Goal: Task Accomplishment & Management: Manage account settings

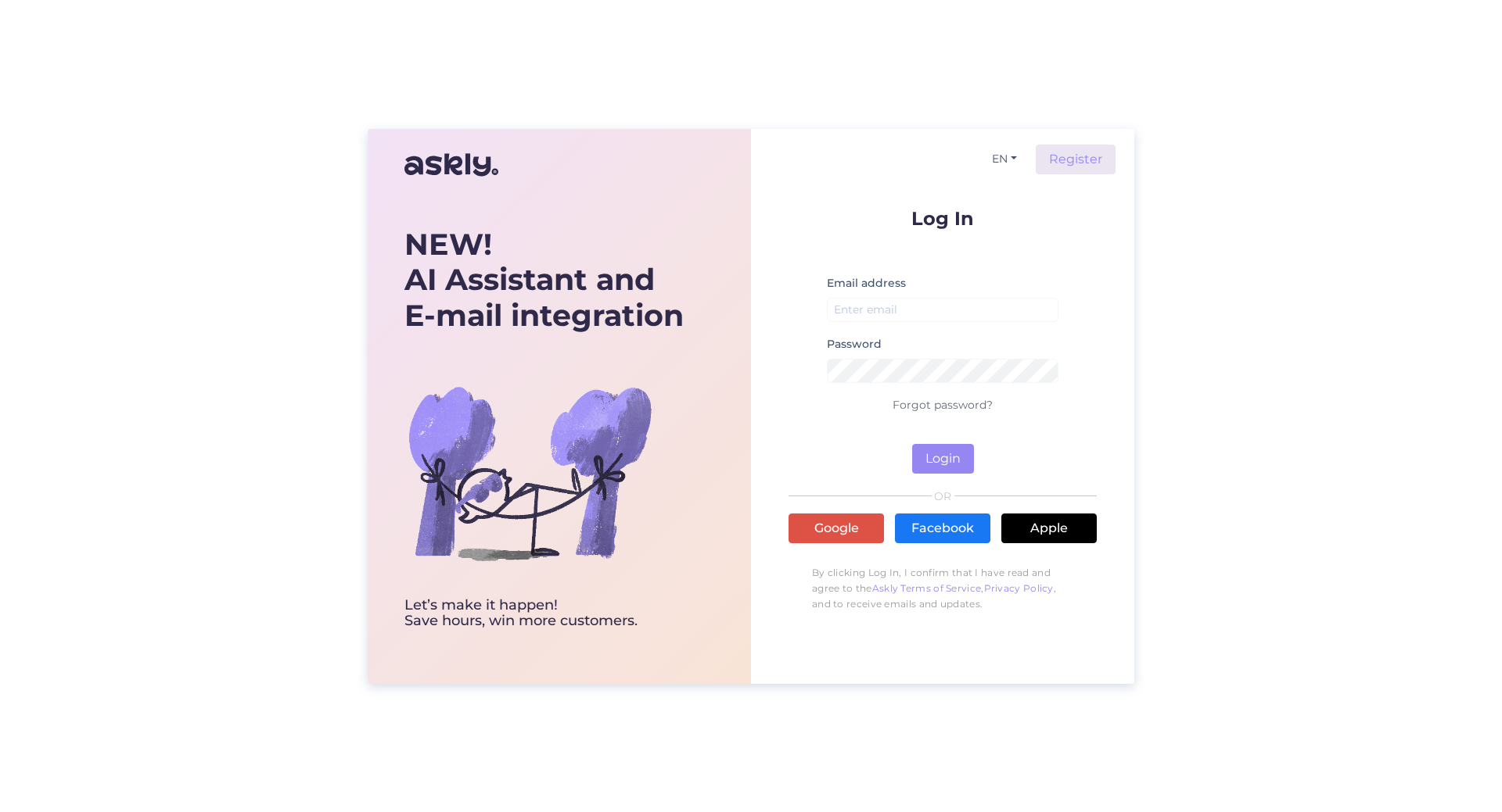
click at [908, 276] on div "Email address" at bounding box center [942, 303] width 231 height 61
click at [874, 316] on input "email" at bounding box center [942, 310] width 231 height 24
type input "[EMAIL_ADDRESS][DOMAIN_NAME]"
click at [919, 453] on button "Login" at bounding box center [942, 458] width 62 height 30
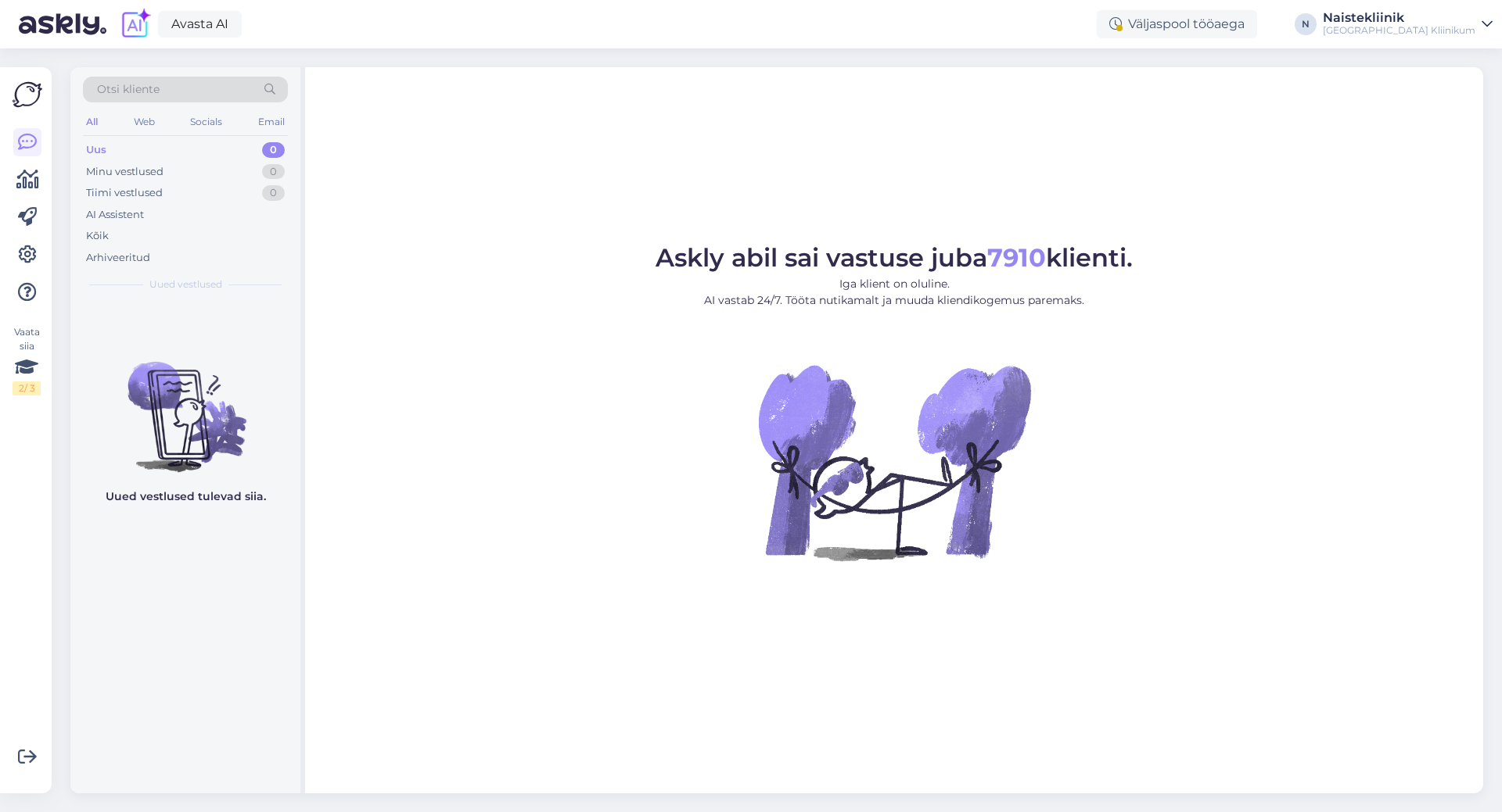
click at [110, 151] on div "Uus 0" at bounding box center [185, 150] width 205 height 22
click at [121, 164] on div "Minu vestlused" at bounding box center [124, 172] width 77 height 15
click at [155, 193] on div "Tiimi vestlused" at bounding box center [123, 193] width 76 height 15
click at [91, 170] on div "Minu vestlused" at bounding box center [124, 172] width 77 height 15
click at [554, 156] on div "Askly abil sai vastuse juba 7910 klienti. Iga klient on oluline. AI vastab 24/7…" at bounding box center [894, 431] width 1178 height 726
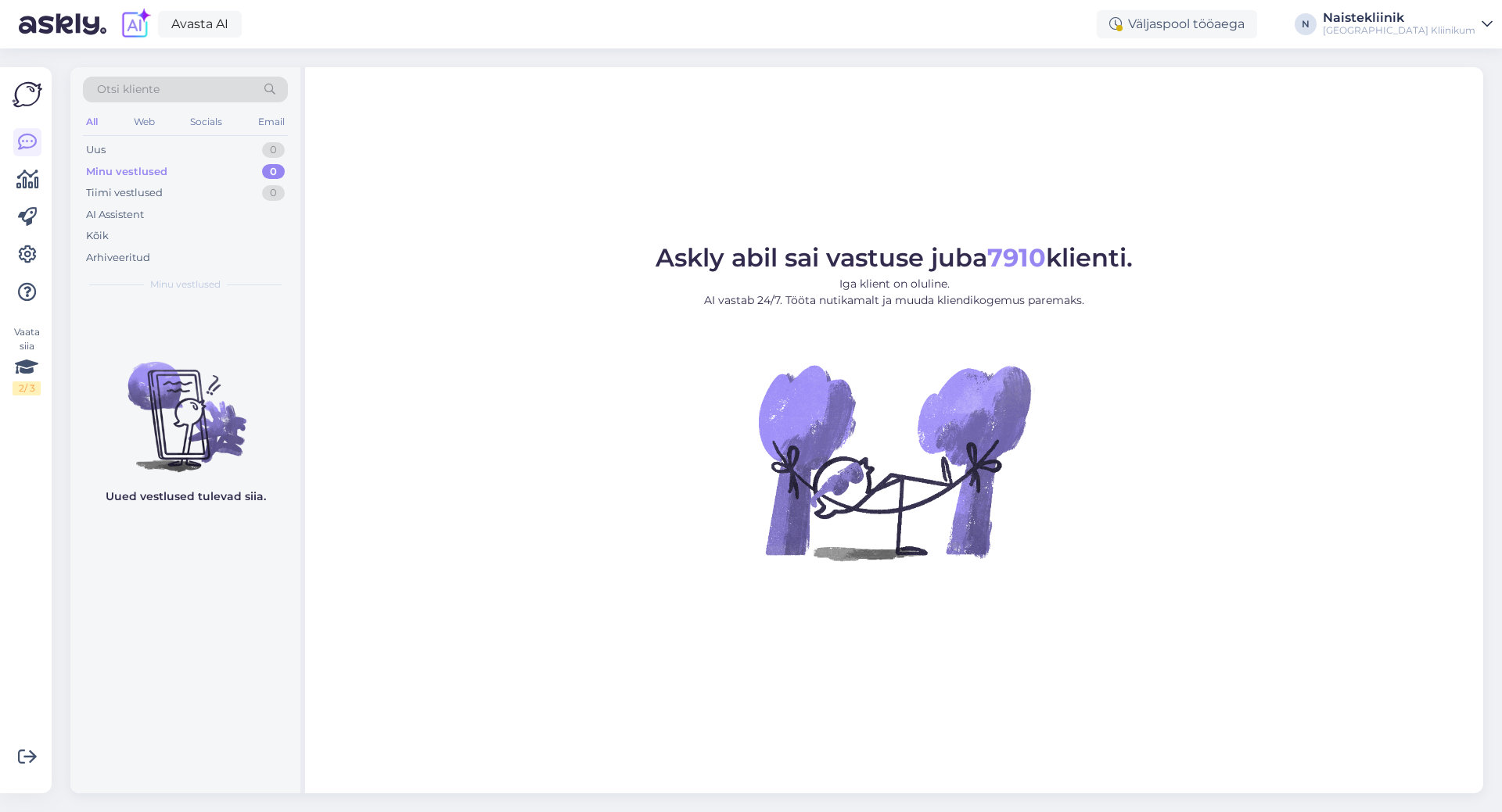
click at [1281, 164] on div "Askly abil sai vastuse juba 7910 klienti. Iga klient on oluline. AI vastab 24/7…" at bounding box center [894, 431] width 1178 height 726
